Goal: Navigation & Orientation: Find specific page/section

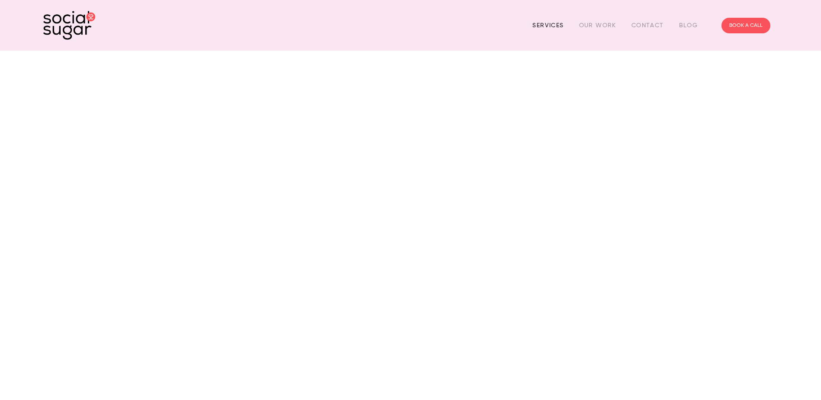
click at [558, 27] on link "Services" at bounding box center [547, 25] width 31 height 13
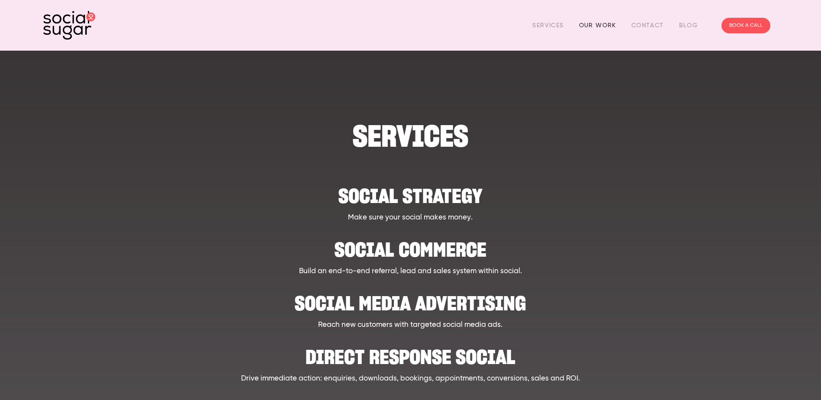
click at [595, 19] on link "Our Work" at bounding box center [597, 25] width 37 height 13
